Goal: Transaction & Acquisition: Obtain resource

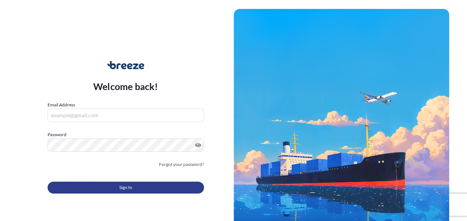
type input "[PERSON_NAME][EMAIL_ADDRESS][DOMAIN_NAME]"
click at [114, 184] on button "Sign In" at bounding box center [126, 187] width 156 height 12
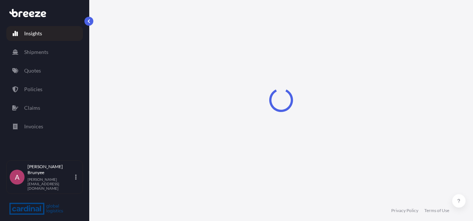
select select "2025"
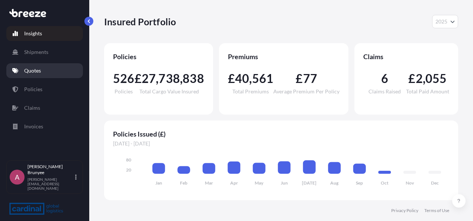
click at [39, 76] on link "Quotes" at bounding box center [44, 70] width 77 height 15
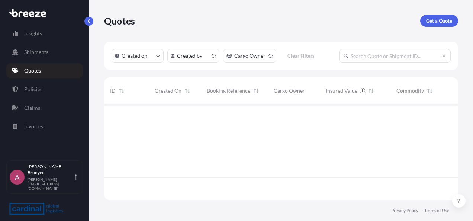
scroll to position [94, 348]
click at [431, 22] on p "Get a Quote" at bounding box center [439, 20] width 26 height 7
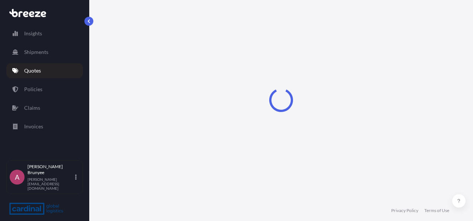
select select "Sea"
select select "1"
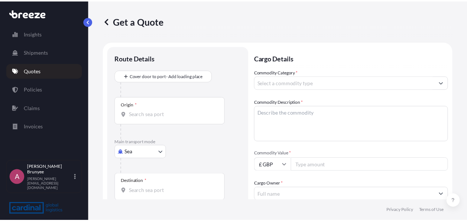
scroll to position [12, 0]
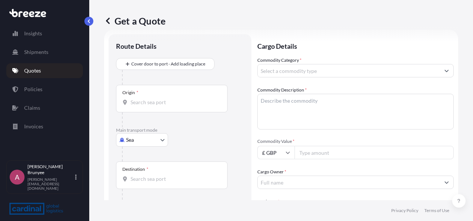
click at [139, 104] on input "Origin *" at bounding box center [174, 101] width 88 height 7
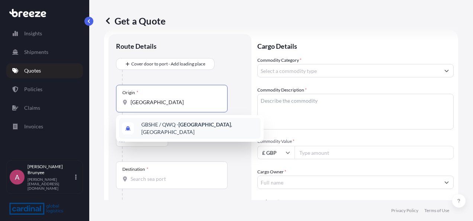
click at [165, 125] on span "GBSHE / QWQ - [GEOGRAPHIC_DATA] , [GEOGRAPHIC_DATA]" at bounding box center [199, 128] width 116 height 15
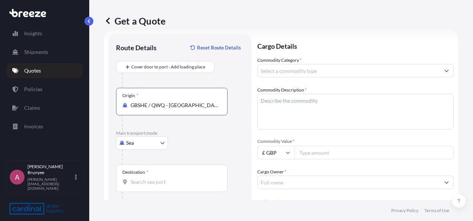
type input "GBSHE / QWQ - [GEOGRAPHIC_DATA], [GEOGRAPHIC_DATA]"
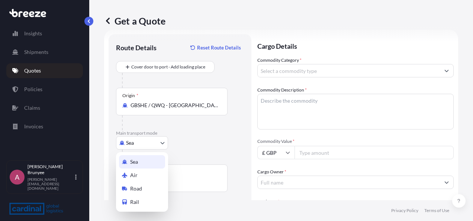
click at [153, 140] on body "1 option available. Insights Shipments Quotes Policies Claims Invoices A [PERSO…" at bounding box center [236, 110] width 473 height 221
click at [140, 185] on span "Road" at bounding box center [136, 188] width 12 height 7
select select "Road"
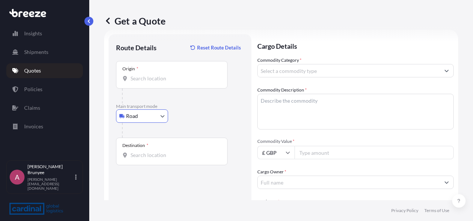
click at [171, 154] on input "Destination *" at bounding box center [174, 154] width 88 height 7
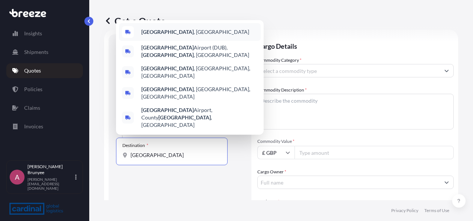
click at [162, 36] on span "[GEOGRAPHIC_DATA] , [GEOGRAPHIC_DATA]" at bounding box center [195, 31] width 108 height 7
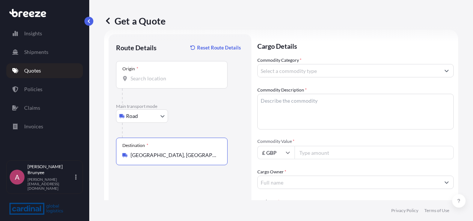
type input "[GEOGRAPHIC_DATA], [GEOGRAPHIC_DATA]"
click at [323, 67] on input "Commodity Category *" at bounding box center [348, 70] width 182 height 13
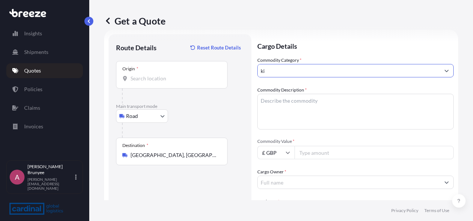
type input "k"
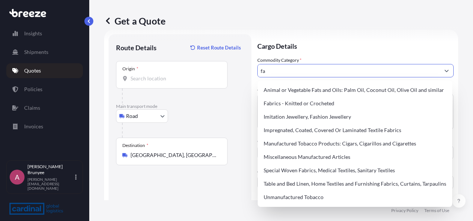
type input "f"
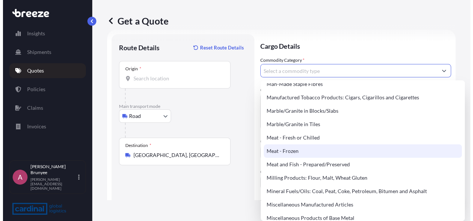
scroll to position [966, 0]
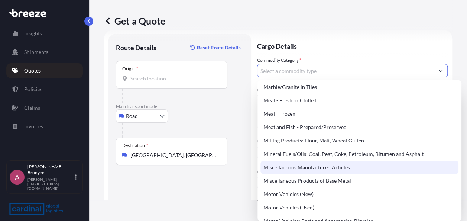
click at [334, 163] on div "Miscellaneous Manufactured Articles" at bounding box center [359, 167] width 198 height 13
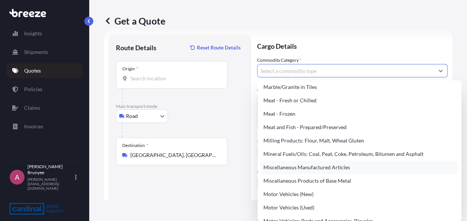
type input "Miscellaneous Manufactured Articles"
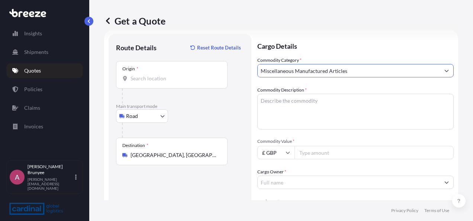
click at [338, 108] on textarea "Commodity Description *" at bounding box center [355, 112] width 196 height 36
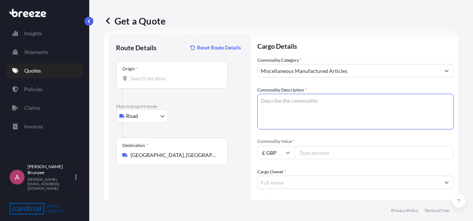
type textarea "K"
type textarea "Stainless steel kitchen equipment / work stations"
click at [309, 154] on input "Commodity Value *" at bounding box center [373, 152] width 159 height 13
type input "29000"
click at [297, 182] on input "Cargo Owner *" at bounding box center [348, 181] width 182 height 13
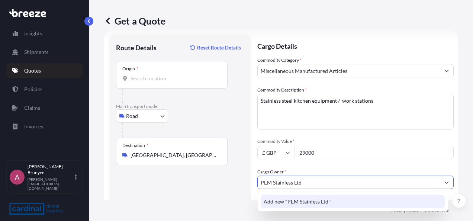
click at [358, 199] on div "Add new "PEM Stainless Ltd "" at bounding box center [352, 201] width 184 height 13
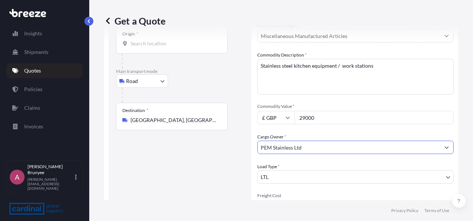
scroll to position [86, 0]
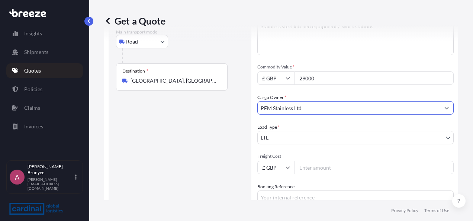
type input "PEM Stainless Ltd"
click at [362, 133] on body "Insights Shipments Quotes Policies Claims Invoices A [PERSON_NAME] [PERSON_NAME…" at bounding box center [236, 110] width 473 height 221
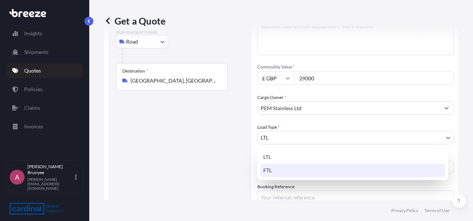
click at [322, 176] on div "FTL" at bounding box center [352, 169] width 185 height 13
select select "2"
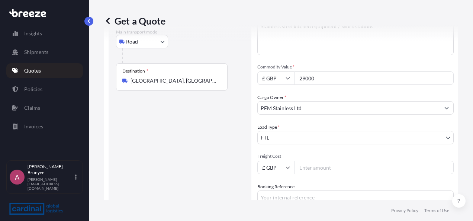
click at [325, 166] on input "Freight Cost" at bounding box center [373, 167] width 159 height 13
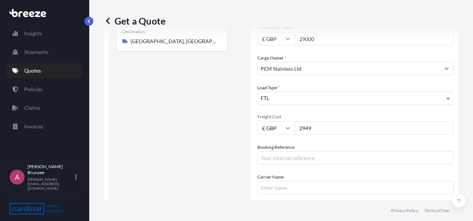
scroll to position [188, 0]
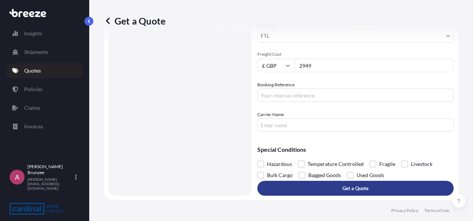
type input "2949"
click at [342, 188] on p "Get a Quote" at bounding box center [355, 187] width 26 height 7
click at [351, 184] on p "Get a Quote" at bounding box center [355, 187] width 26 height 7
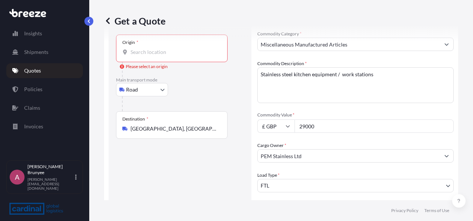
scroll to position [0, 0]
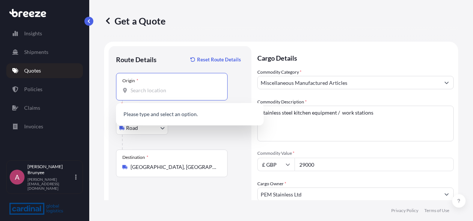
click at [183, 87] on input "Origin * Please select an origin" at bounding box center [174, 90] width 88 height 7
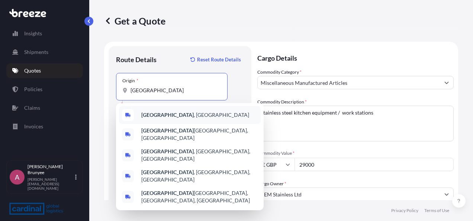
click at [166, 111] on span "[GEOGRAPHIC_DATA] , [GEOGRAPHIC_DATA]" at bounding box center [195, 114] width 108 height 7
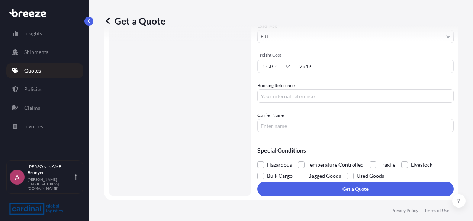
scroll to position [188, 0]
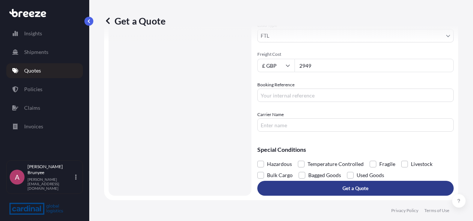
type input "[GEOGRAPHIC_DATA], [GEOGRAPHIC_DATA]"
click at [354, 184] on button "Get a Quote" at bounding box center [355, 188] width 196 height 15
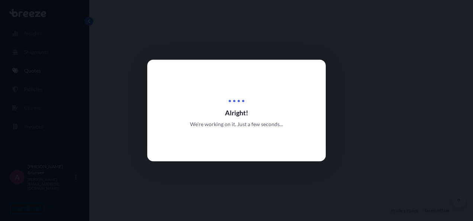
select select "Road"
select select "2"
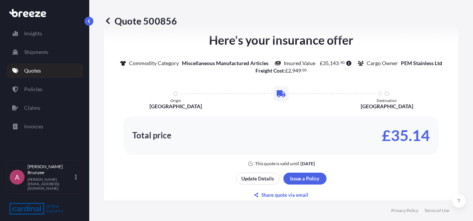
scroll to position [507, 0]
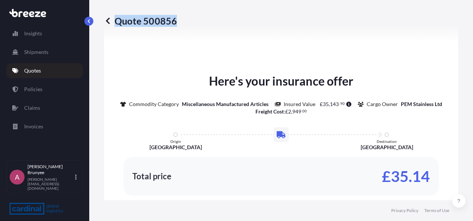
drag, startPoint x: 175, startPoint y: 20, endPoint x: 113, endPoint y: 15, distance: 61.9
click at [113, 15] on p "Quote 500856" at bounding box center [140, 21] width 73 height 12
drag, startPoint x: 113, startPoint y: 15, endPoint x: 116, endPoint y: 23, distance: 8.2
copy p "Quote 500856"
